Goal: Transaction & Acquisition: Purchase product/service

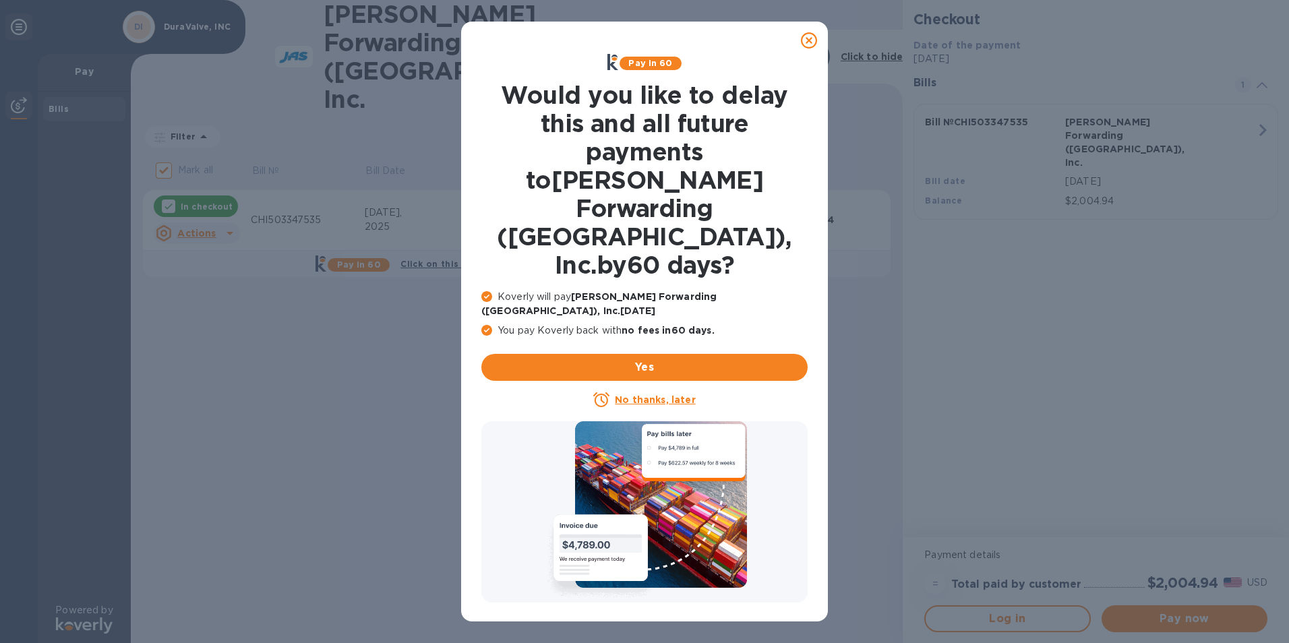
click at [810, 39] on icon at bounding box center [809, 40] width 16 height 16
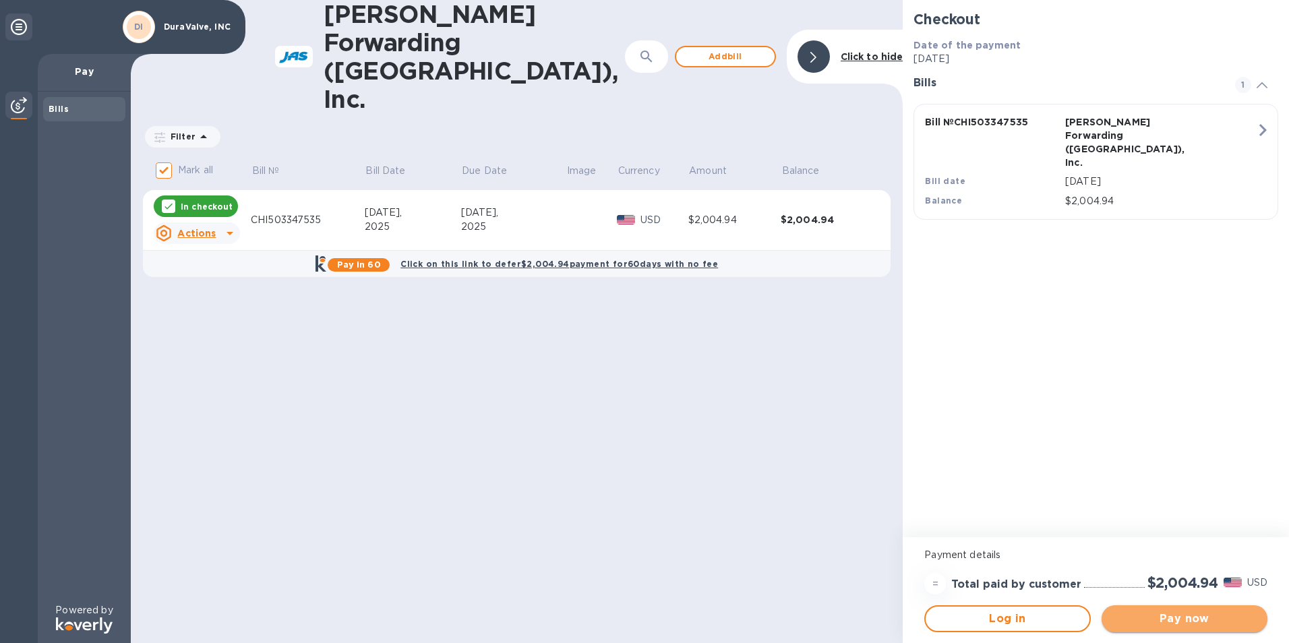
click at [1149, 622] on span "Pay now" at bounding box center [1184, 619] width 144 height 16
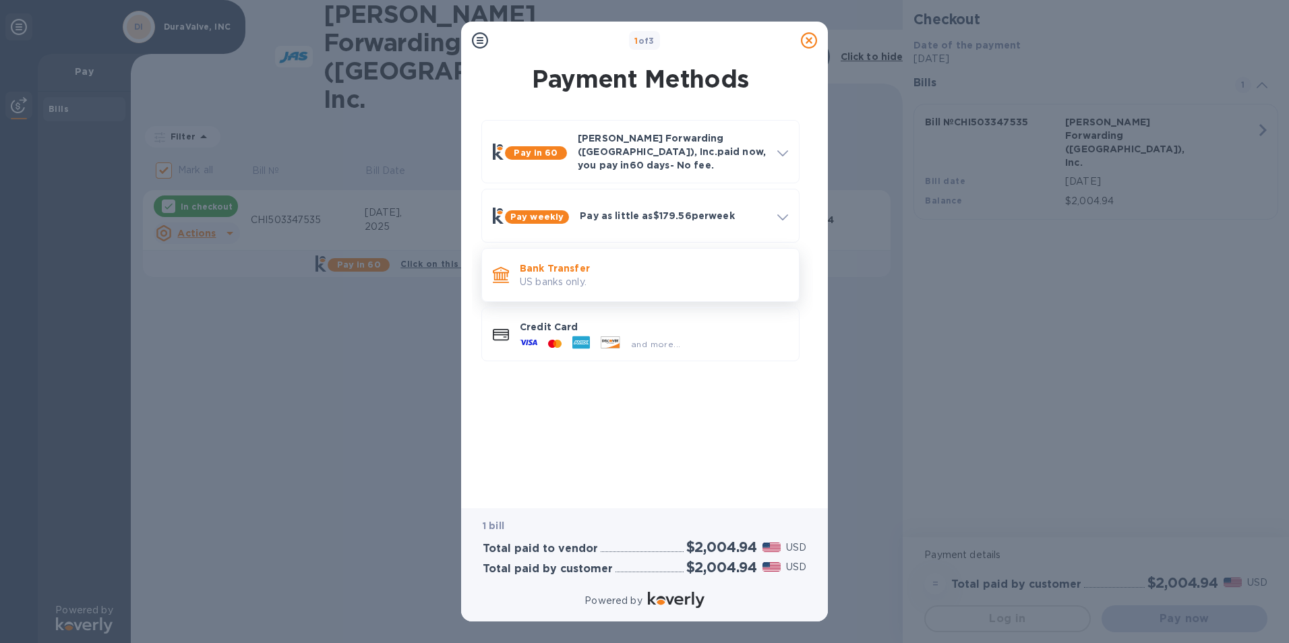
click at [564, 264] on p "Bank Transfer" at bounding box center [654, 268] width 268 height 13
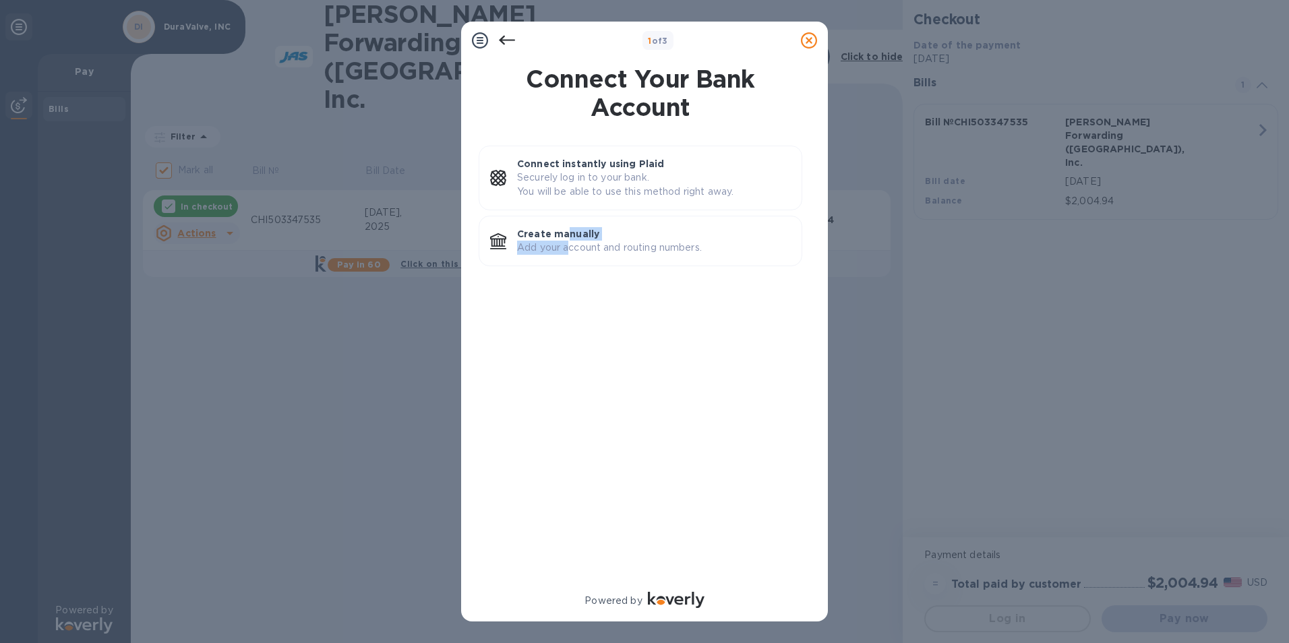
drag, startPoint x: 565, startPoint y: 240, endPoint x: 570, endPoint y: 330, distance: 89.8
click at [570, 330] on div "Connect instantly using Plaid Securely log in to your bank. You will be able to…" at bounding box center [640, 358] width 345 height 441
drag, startPoint x: 570, startPoint y: 330, endPoint x: 573, endPoint y: 323, distance: 7.3
click at [574, 324] on div "Connect instantly using Plaid Securely log in to your bank. You will be able to…" at bounding box center [640, 358] width 345 height 441
click at [557, 238] on p "Create manually" at bounding box center [654, 233] width 274 height 13
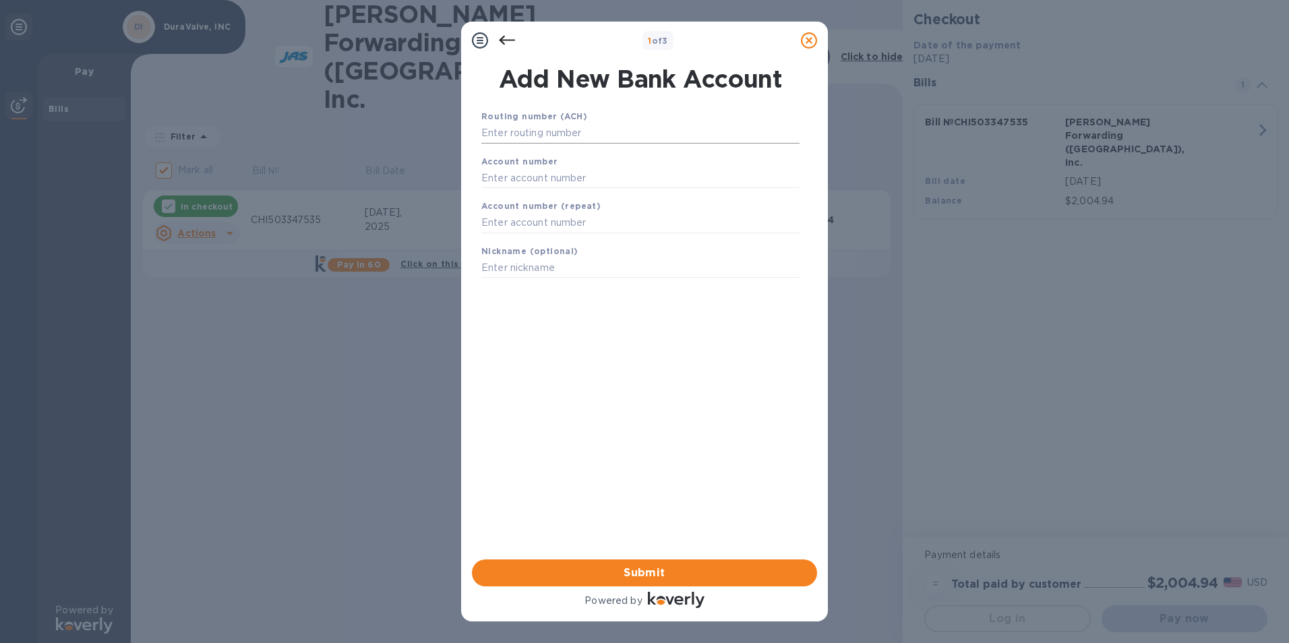
click at [511, 135] on input "text" at bounding box center [640, 133] width 318 height 20
drag, startPoint x: 636, startPoint y: 338, endPoint x: 620, endPoint y: 336, distance: 15.6
click at [636, 338] on div "Routing number (ACH) Account number Account number (repeat) Nickname (optional)…" at bounding box center [640, 316] width 345 height 437
click at [503, 139] on input "text" at bounding box center [640, 133] width 318 height 20
drag, startPoint x: 573, startPoint y: 359, endPoint x: 572, endPoint y: 351, distance: 8.9
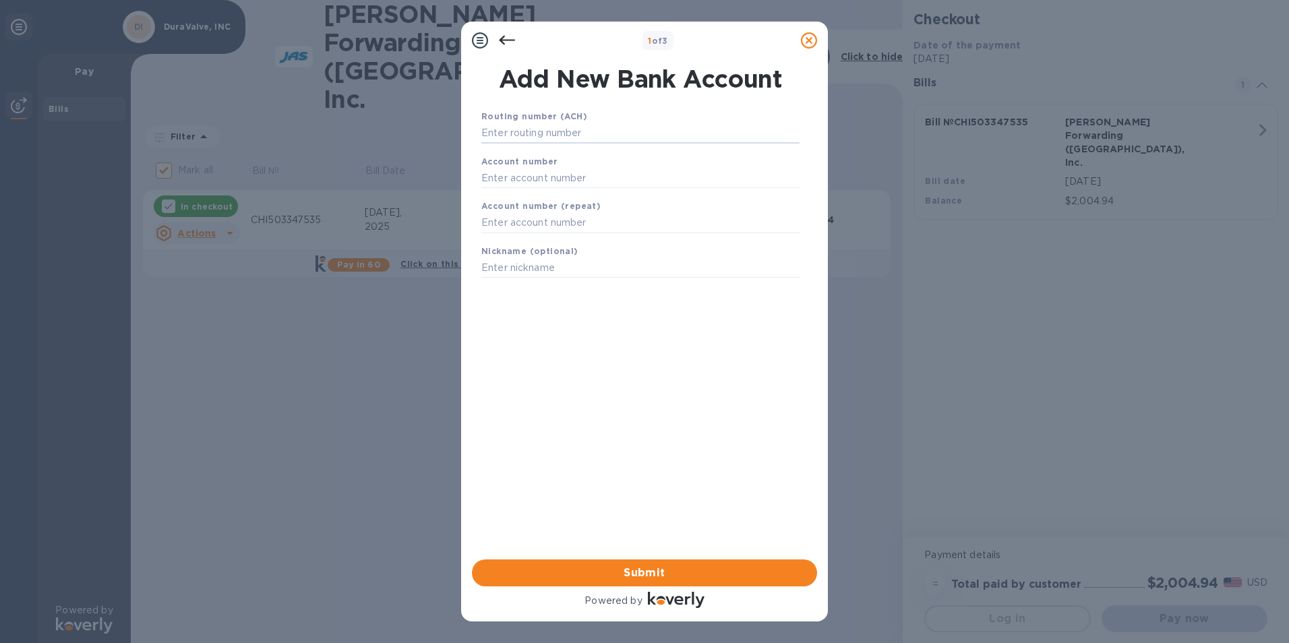
click at [573, 359] on div "Routing number (ACH) Account number Account number (repeat) Nickname (optional)…" at bounding box center [640, 316] width 345 height 437
click at [522, 182] on input "text" at bounding box center [640, 178] width 318 height 20
click at [528, 351] on div "Routing number (ACH) Account number Account number (repeat) Nickname (optional)…" at bounding box center [640, 316] width 345 height 437
click at [504, 226] on input "text" at bounding box center [640, 223] width 318 height 20
drag, startPoint x: 487, startPoint y: 334, endPoint x: 492, endPoint y: 315, distance: 20.1
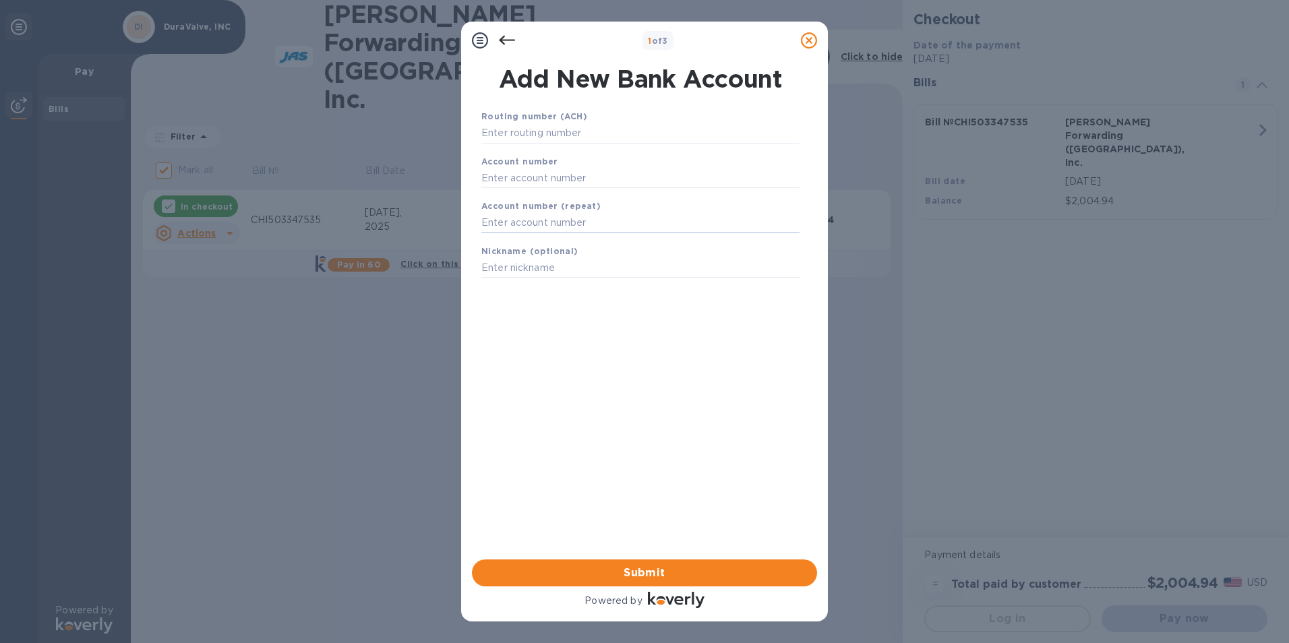
click at [487, 334] on div "Routing number (ACH) Account number Account number (repeat) Nickname (optional)…" at bounding box center [640, 316] width 345 height 437
click at [545, 144] on div "Routing number (ACH)" at bounding box center [640, 126] width 329 height 45
click at [540, 135] on input "text" at bounding box center [640, 133] width 318 height 20
type input "071904779"
click at [543, 196] on input "text" at bounding box center [640, 195] width 318 height 20
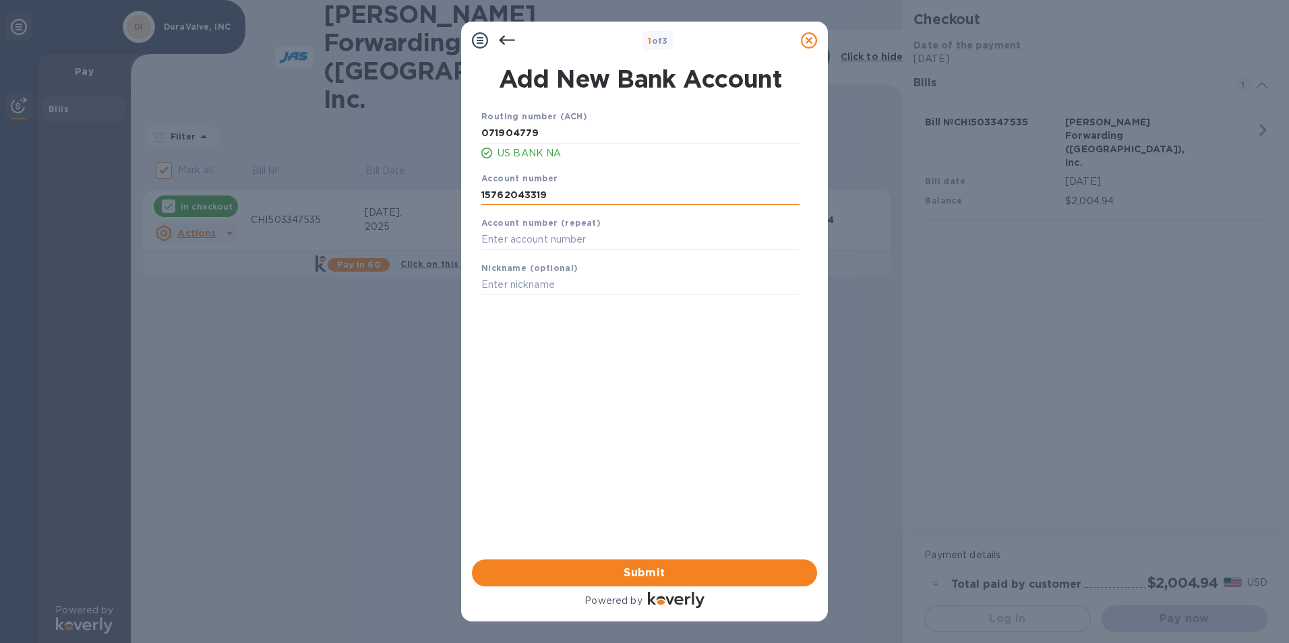
click at [528, 196] on input "15762043319" at bounding box center [640, 195] width 318 height 20
click at [525, 195] on input "15762043319" at bounding box center [640, 195] width 318 height 20
type input "157620403319"
click at [535, 239] on input "text" at bounding box center [640, 240] width 318 height 20
type input "157620403319"
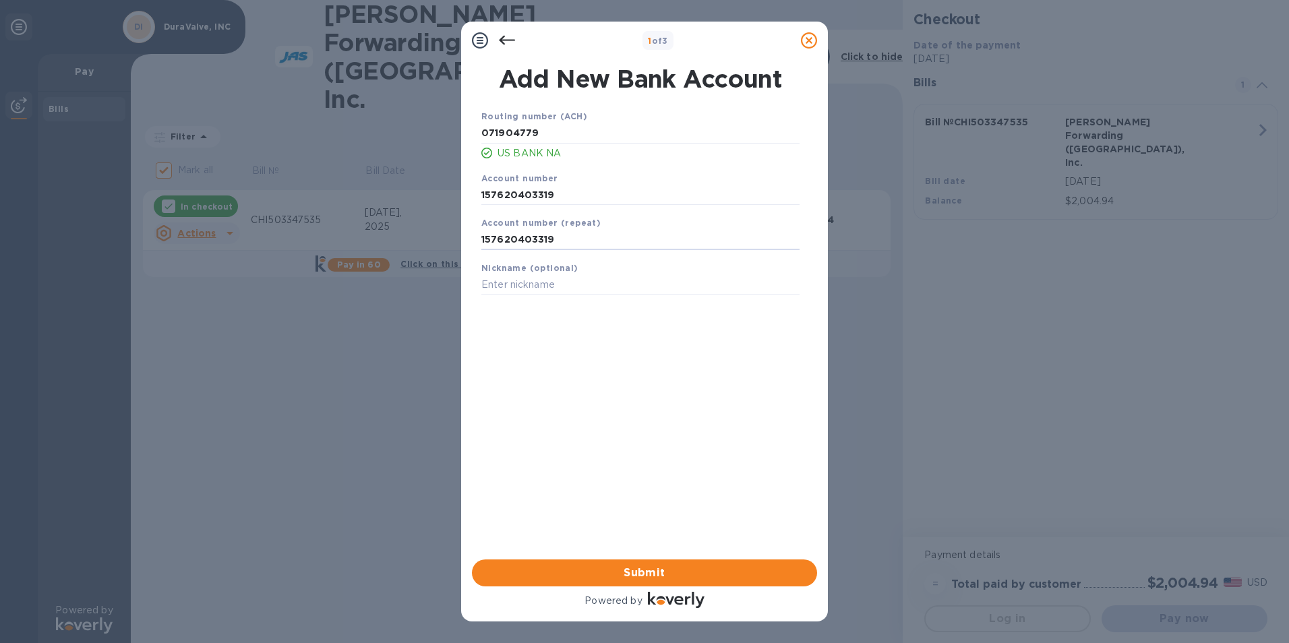
drag, startPoint x: 675, startPoint y: 411, endPoint x: 595, endPoint y: 331, distance: 113.4
click at [675, 410] on div "Routing number (ACH) [US_BANK_ROUTING_MICR] US BANK NA Account number 157620403…" at bounding box center [640, 316] width 345 height 437
click at [560, 284] on input "text" at bounding box center [640, 285] width 318 height 20
type input "US BANK"
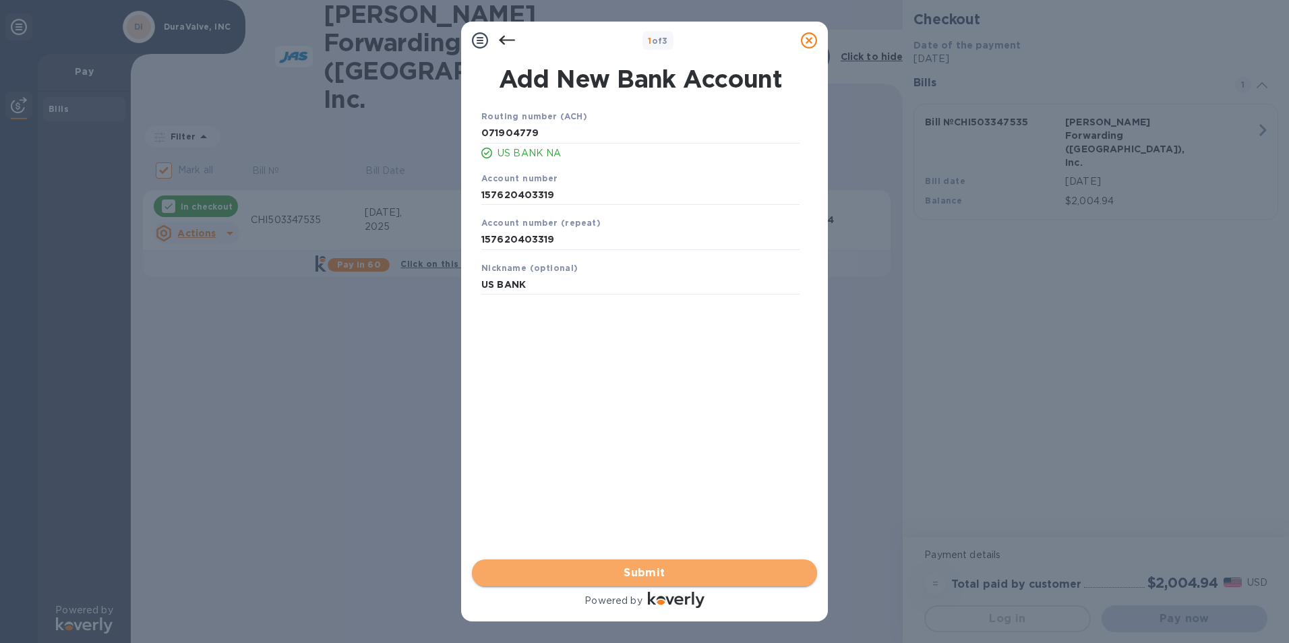
click at [655, 573] on span "Submit" at bounding box center [645, 573] width 324 height 16
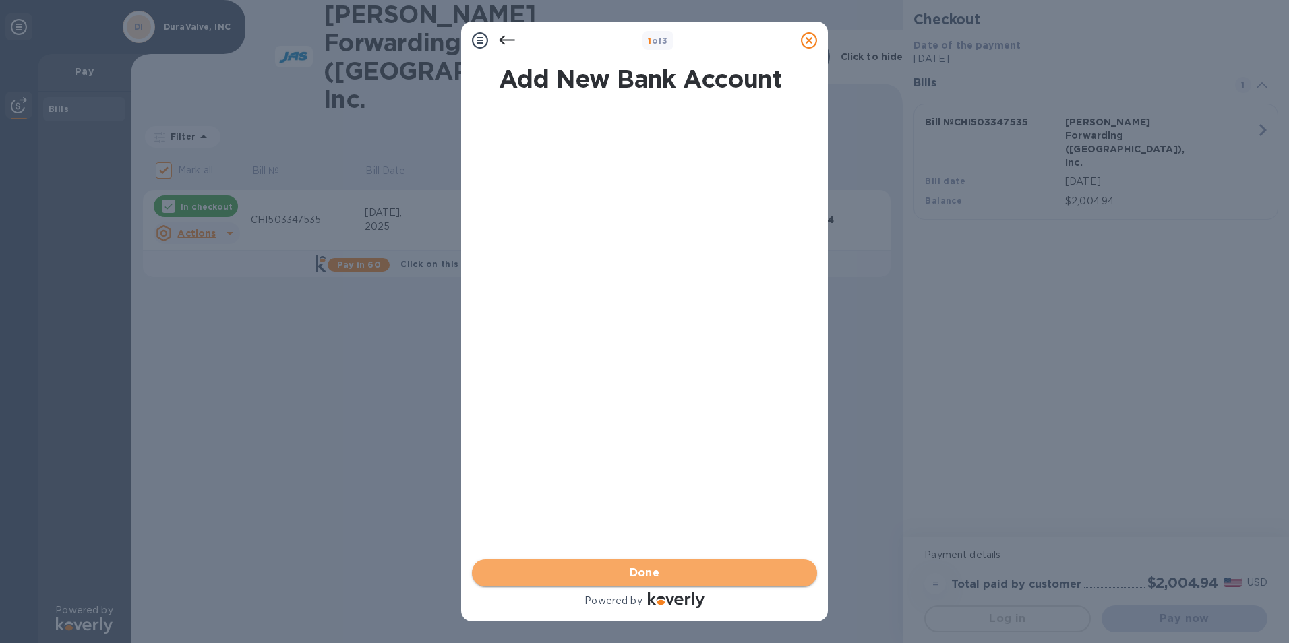
click at [664, 566] on span "Done" at bounding box center [645, 573] width 324 height 16
